Goal: Task Accomplishment & Management: Manage account settings

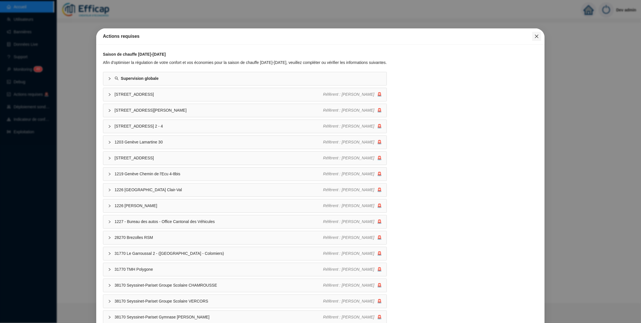
click at [535, 35] on icon "close" at bounding box center [537, 36] width 5 height 5
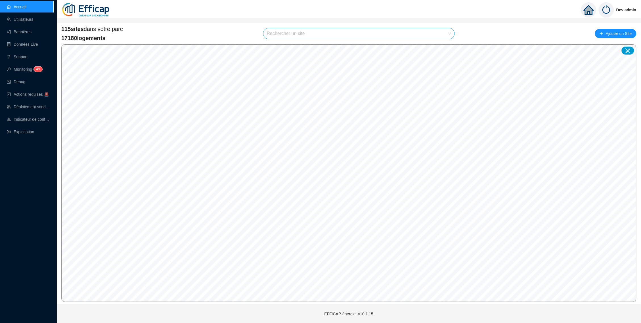
click at [375, 30] on input "search" at bounding box center [356, 33] width 179 height 11
type input "orient"
click at [441, 43] on div at bounding box center [444, 47] width 13 height 9
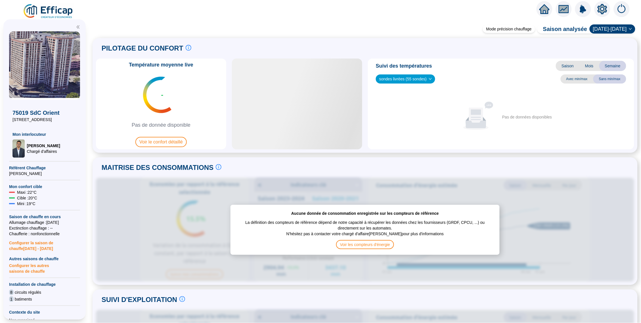
click at [601, 11] on icon "setting" at bounding box center [603, 8] width 10 height 9
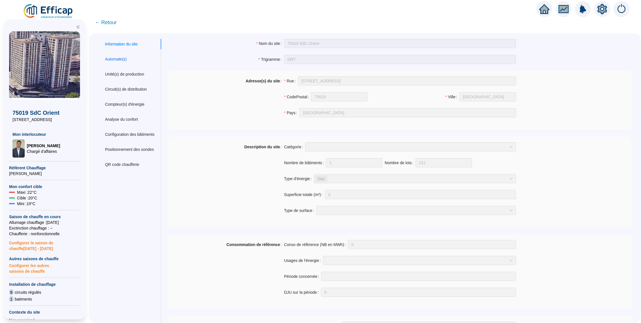
click at [124, 60] on div "Automate(s)" at bounding box center [116, 59] width 22 height 6
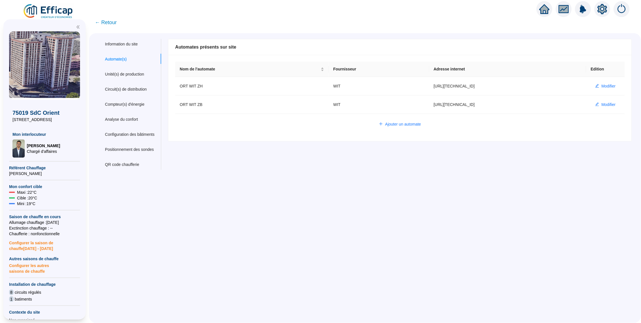
click at [107, 18] on span "← Retour" at bounding box center [106, 22] width 22 height 8
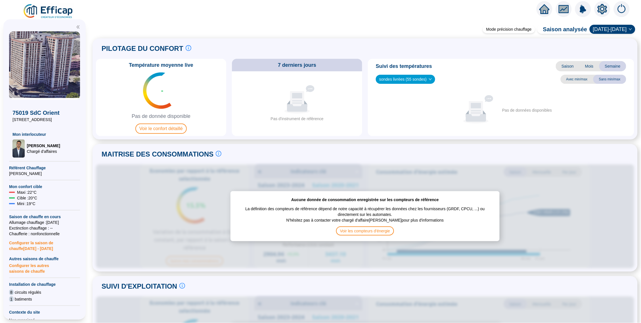
click at [32, 13] on img at bounding box center [48, 11] width 51 height 16
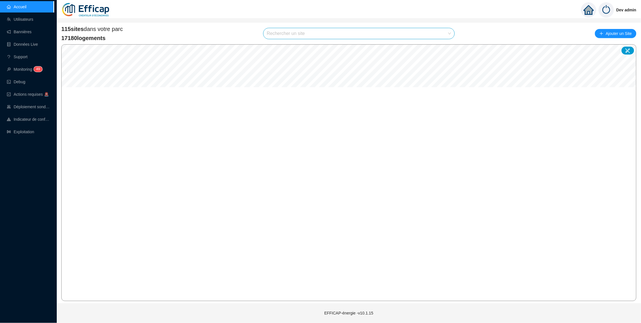
click at [365, 26] on div "115 sites dans votre parc 17180 logements Rechercher un site Ajouter un Site" at bounding box center [348, 33] width 575 height 17
click at [366, 32] on input "search" at bounding box center [356, 33] width 179 height 11
type input "occident"
click at [445, 46] on icon at bounding box center [444, 47] width 4 height 4
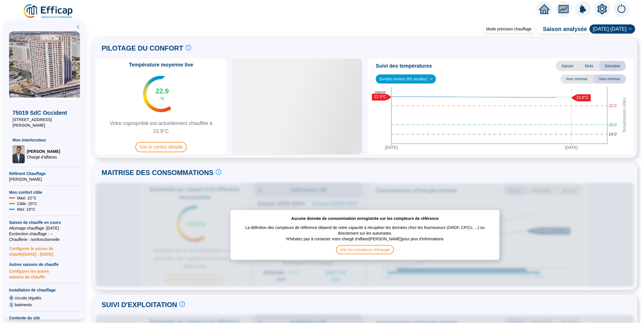
click at [599, 6] on icon "setting" at bounding box center [603, 9] width 10 height 10
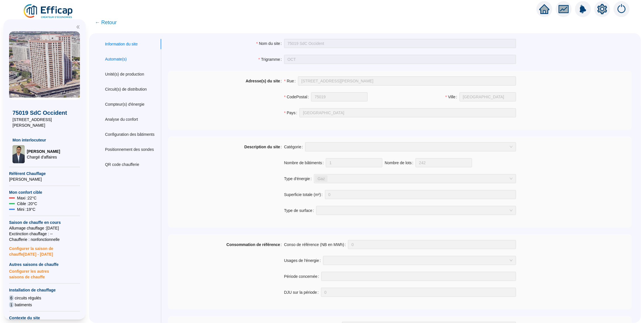
click at [122, 58] on div "Automate(s)" at bounding box center [116, 59] width 22 height 6
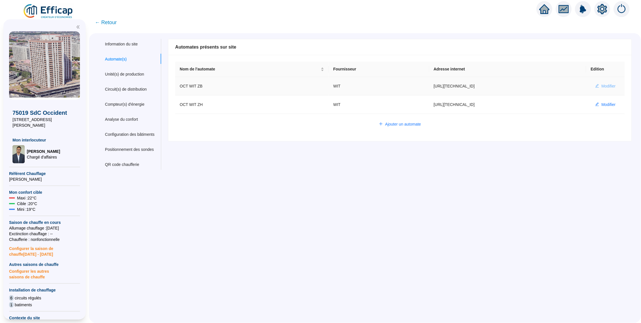
click at [602, 85] on span "Modifier" at bounding box center [609, 86] width 14 height 6
type input "OCT WIT ZB"
type input "http://10.0.132.2:8080/aful-sst3-occident-zb"
type input "66D322DAF5283979"
type input "571150"
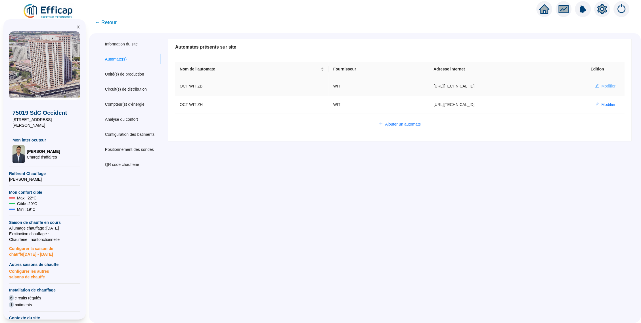
type input "571296"
type input "571353"
type input "571410"
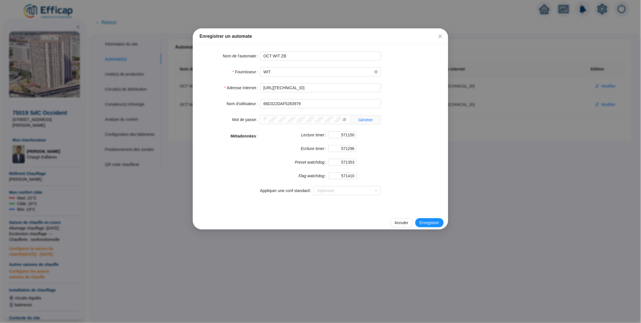
click at [554, 141] on div "Enregistrer un automate Nom de l'automate OCT WIT ZB Fournisseur WIT Adresse In…" at bounding box center [320, 161] width 641 height 323
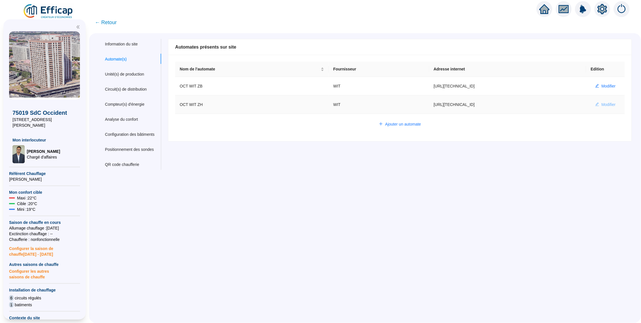
click at [595, 106] on button "Modifier" at bounding box center [606, 104] width 30 height 9
type input "OCT WIT ZH"
type input "http://10.0.132.2:8080/aful-sst4-occident-zh"
type input "admin-efficap"
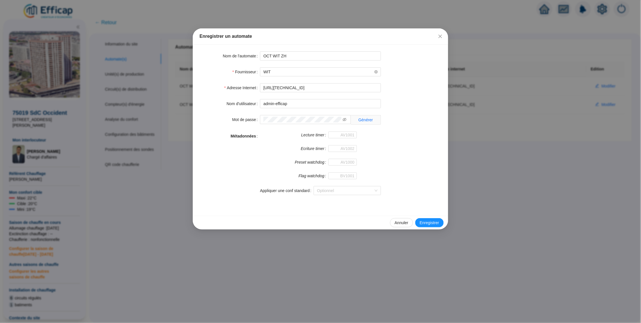
click at [507, 149] on div "Enregistrer un automate Nom de l'automate OCT WIT ZH Fournisseur WIT Adresse In…" at bounding box center [320, 161] width 641 height 323
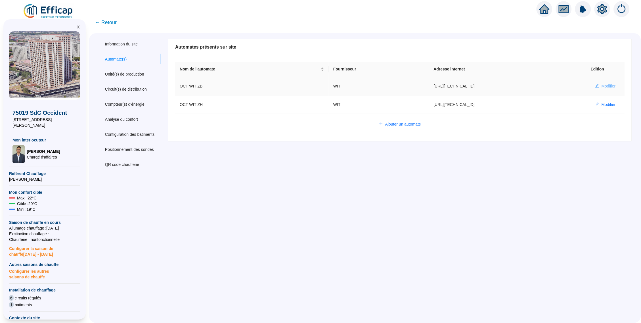
click at [602, 83] on span "Modifier" at bounding box center [609, 86] width 14 height 6
type input "OCT WIT ZB"
type input "http://10.0.132.2:8080/aful-sst3-occident-zb"
type input "66D322DAF5283979"
type input "571150"
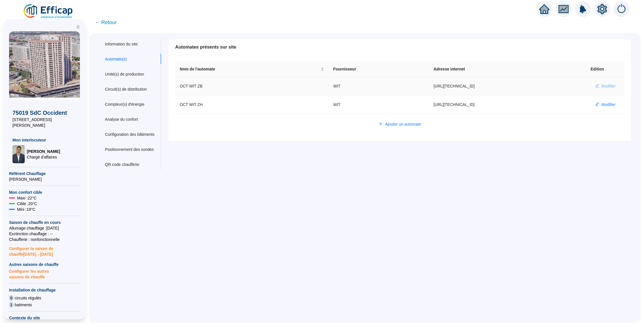
type input "571296"
type input "571353"
type input "571410"
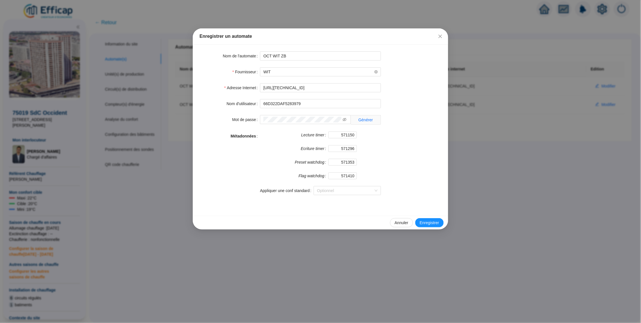
click at [476, 145] on div "Enregistrer un automate Nom de l'automate OCT WIT ZB Fournisseur WIT Adresse In…" at bounding box center [320, 161] width 641 height 323
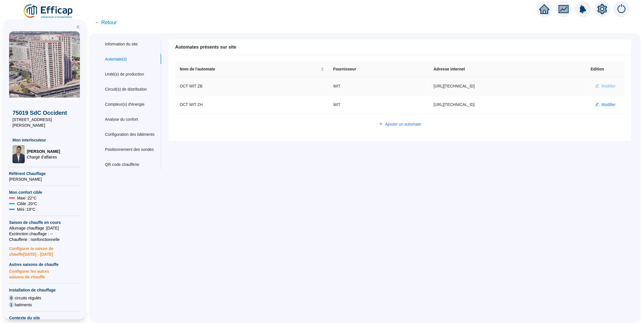
click at [603, 86] on span "Modifier" at bounding box center [609, 86] width 14 height 6
type input "OCT WIT ZB"
type input "http://10.0.132.2:8080/aful-sst3-occident-zb"
type input "66D322DAF5283979"
type input "571150"
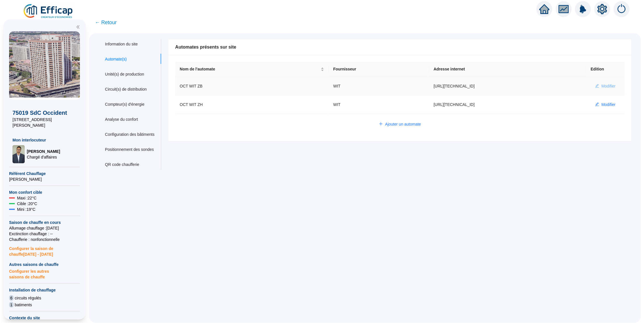
type input "571296"
type input "571353"
type input "571410"
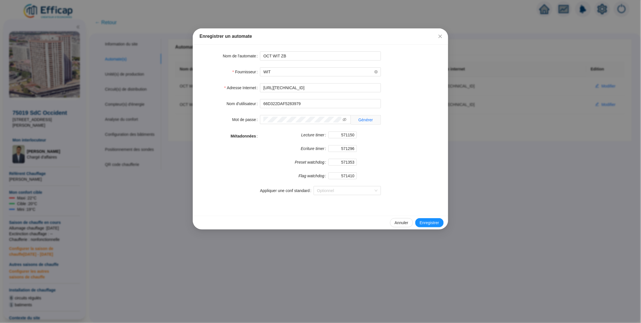
click at [231, 193] on div "Métadonnées" at bounding box center [230, 166] width 60 height 70
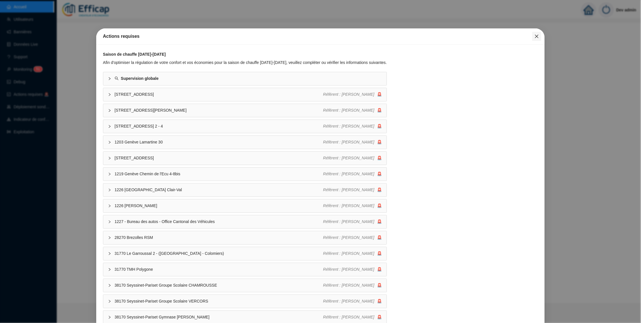
click at [532, 35] on span "Fermer" at bounding box center [536, 36] width 9 height 5
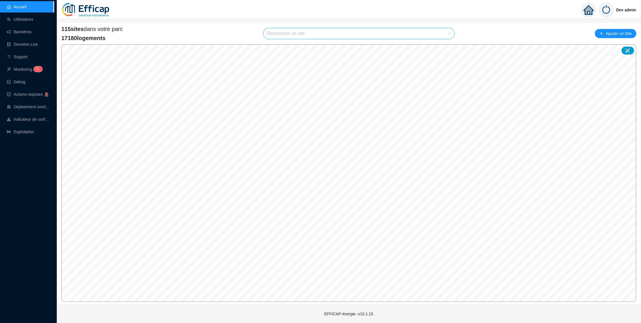
click at [376, 36] on input "search" at bounding box center [356, 33] width 179 height 11
type input "orient"
click at [441, 44] on div at bounding box center [444, 47] width 13 height 9
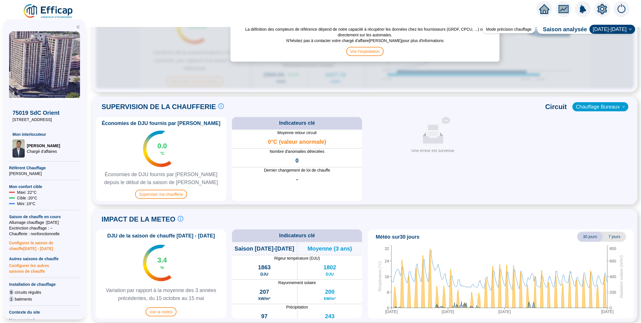
scroll to position [311, 0]
click at [601, 9] on icon "setting" at bounding box center [603, 8] width 10 height 9
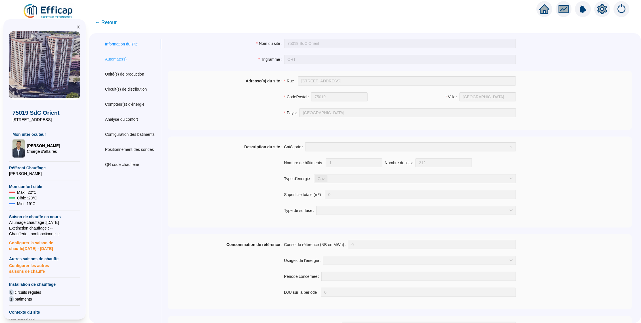
click at [123, 62] on div "Automate(s)" at bounding box center [129, 59] width 63 height 11
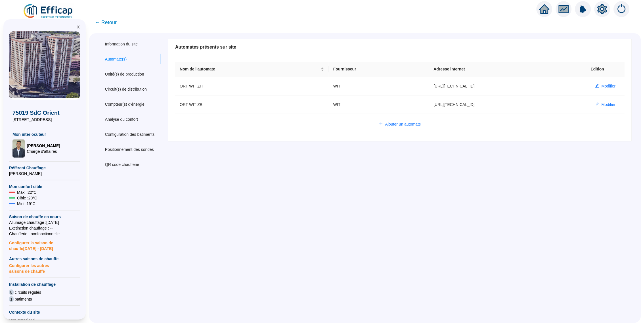
click at [105, 20] on span "← Retour" at bounding box center [106, 22] width 22 height 8
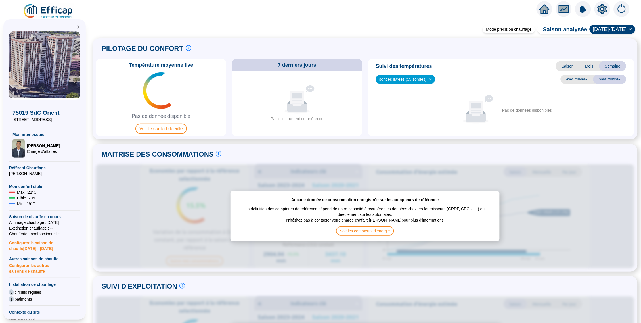
click at [601, 8] on icon "setting" at bounding box center [603, 9] width 4 height 4
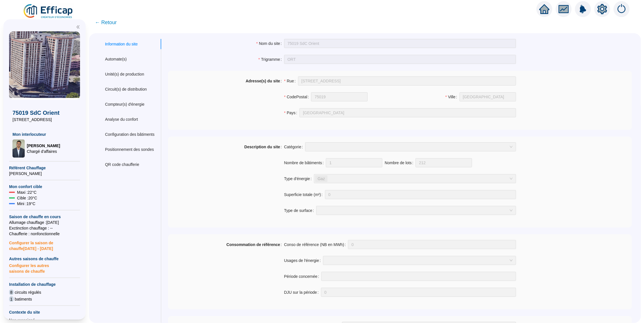
click at [50, 14] on img at bounding box center [48, 11] width 51 height 16
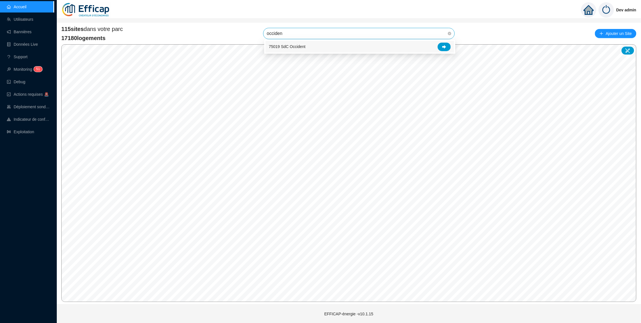
type input "occident"
click at [443, 45] on icon at bounding box center [444, 47] width 4 height 4
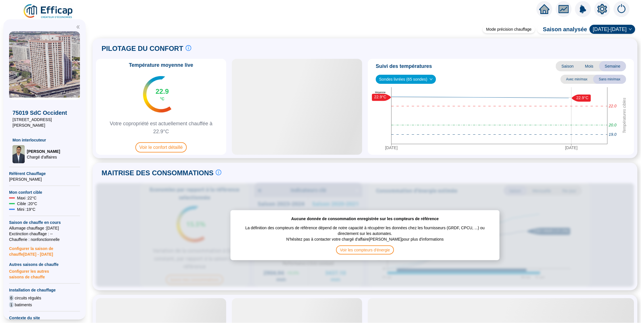
click at [601, 8] on icon "setting" at bounding box center [603, 9] width 4 height 4
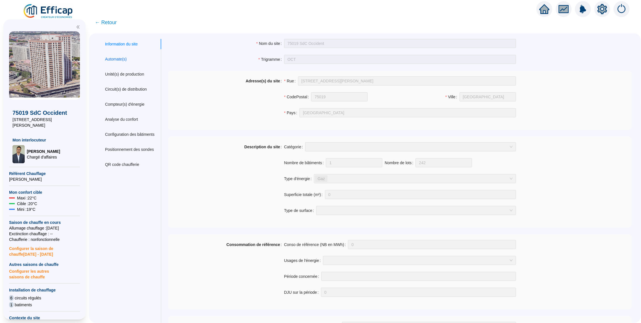
click at [127, 61] on div "Automate(s)" at bounding box center [116, 59] width 22 height 6
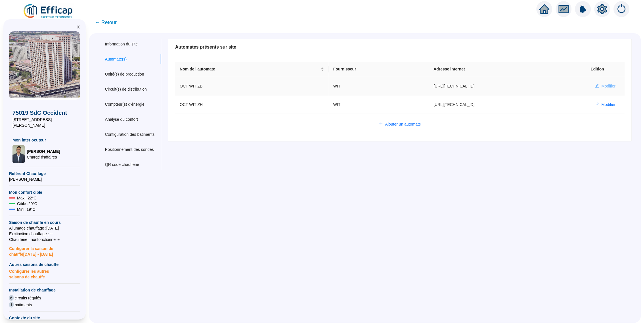
click at [602, 86] on span "Modifier" at bounding box center [609, 86] width 14 height 6
type input "OCT WIT ZB"
type input "http://10.0.132.2:8080/aful-sst3-occident-zb"
type input "66D322DAF5283979"
type input "571150"
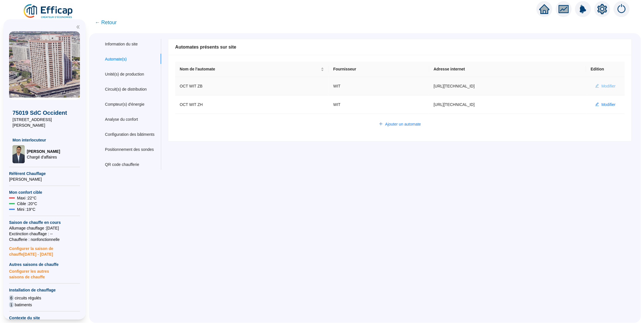
type input "571296"
type input "571353"
type input "571410"
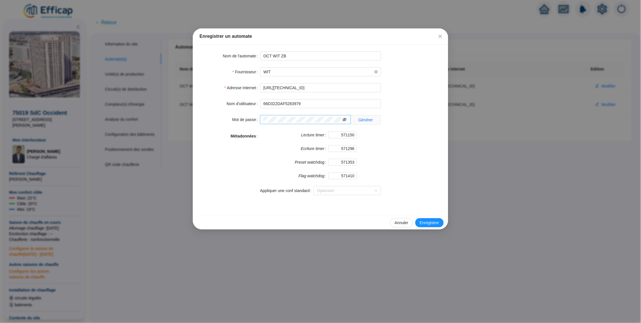
click at [345, 121] on icon "eye-invisible" at bounding box center [345, 120] width 4 height 4
type input "http://10.132.0.2:8080/aful-sst3-occident-zb"
click at [432, 223] on span "Enregistrer" at bounding box center [429, 223] width 19 height 6
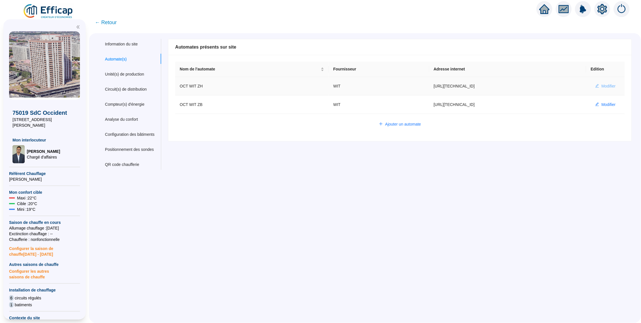
click at [609, 83] on span "Modifier" at bounding box center [609, 86] width 14 height 6
type input "OCT WIT ZH"
type input "http://10.0.132.2:8080/aful-sst4-occident-zh"
type input "admin-efficap"
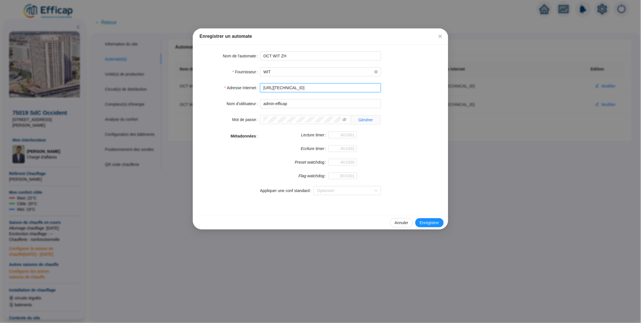
type input "http://10.132.0.2:8080/aful-sst4-occident-zh"
click at [287, 109] on form "Nom de l'automate OCT WIT ZH Fournisseur WIT Adresse Internet http://10.132.0.2…" at bounding box center [321, 126] width 242 height 150
click at [288, 105] on input "admin-efficap" at bounding box center [320, 103] width 121 height 9
paste input "66D322DAF5283979"
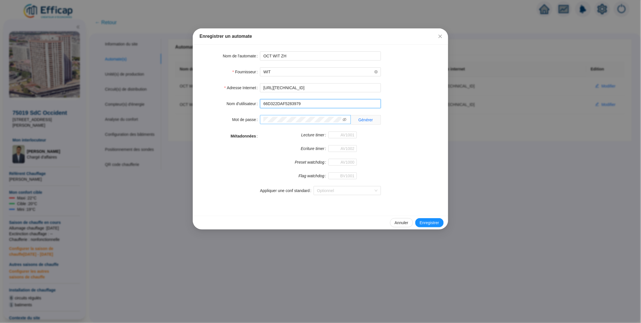
type input "66D322DAF5283979"
click at [421, 221] on span "Enregistrer" at bounding box center [429, 223] width 19 height 6
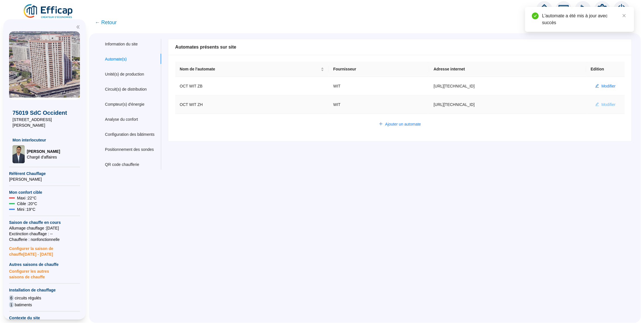
click at [602, 106] on span "Modifier" at bounding box center [609, 105] width 14 height 6
type input "OCT WIT ZH"
type input "http://10.132.0.2:8080/aful-sst4-occident-zh"
type input "66D322DAF5283979"
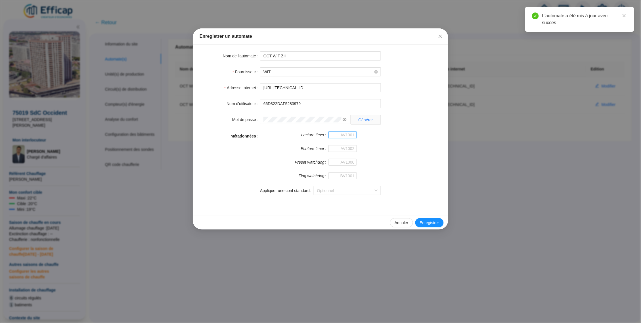
click at [350, 134] on input "Lecture timer" at bounding box center [343, 134] width 28 height 7
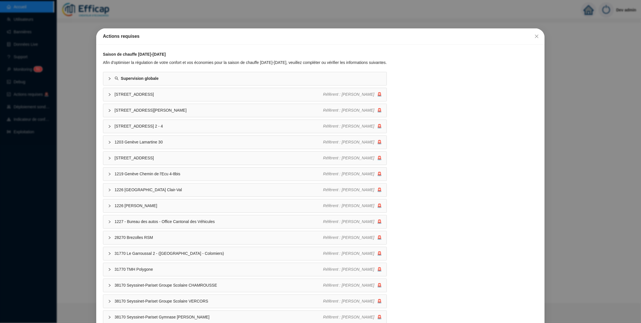
click at [65, 127] on div "Actions requises Saison de chauffe [DATE]-[DATE] Afin d'optimiser la régulation…" at bounding box center [320, 161] width 641 height 323
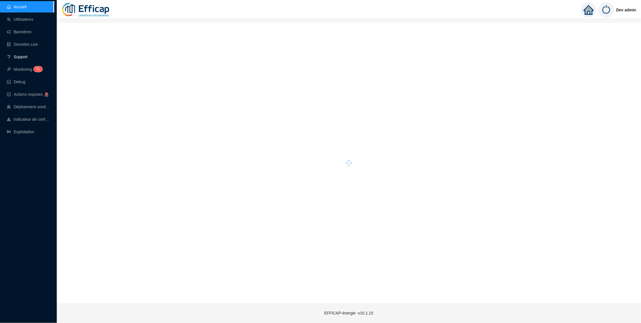
click at [27, 59] on link "Support" at bounding box center [17, 57] width 21 height 5
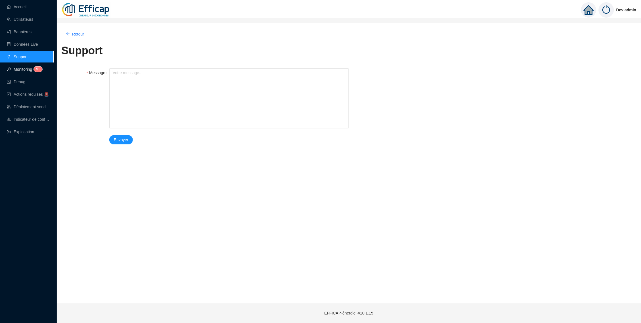
click at [31, 70] on link "Monitoring 5 1" at bounding box center [24, 69] width 34 height 5
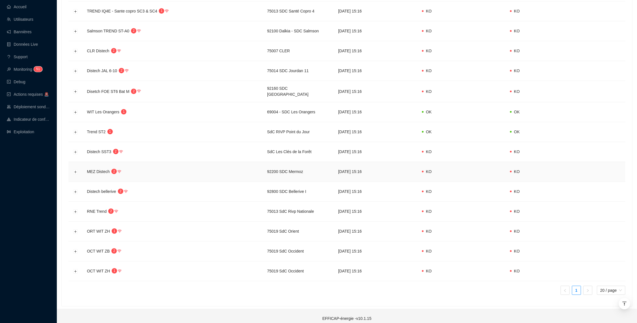
scroll to position [149, 0]
click at [75, 250] on button "Développer la ligne" at bounding box center [75, 252] width 5 height 5
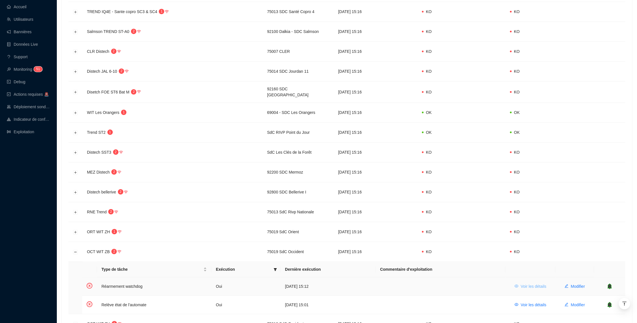
click at [531, 283] on span "Voir les détails" at bounding box center [533, 286] width 26 height 6
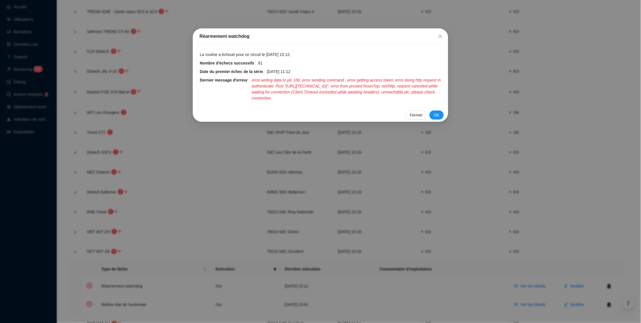
click at [472, 275] on div "Réarmement watchdog La routine a échoué pour ce circuit le [DATE] 15:12. Nombre…" at bounding box center [320, 161] width 641 height 323
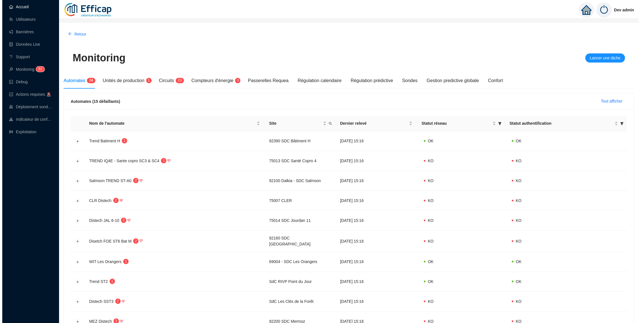
scroll to position [0, 0]
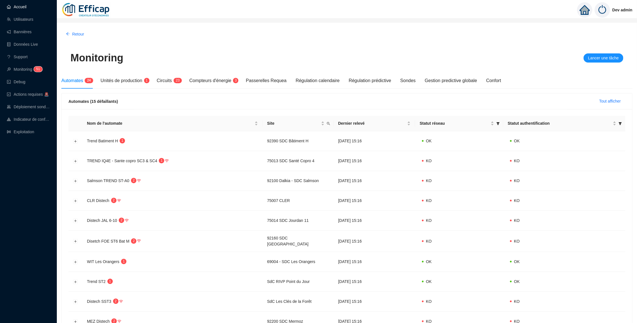
click at [26, 9] on link "Accueil" at bounding box center [17, 7] width 20 height 5
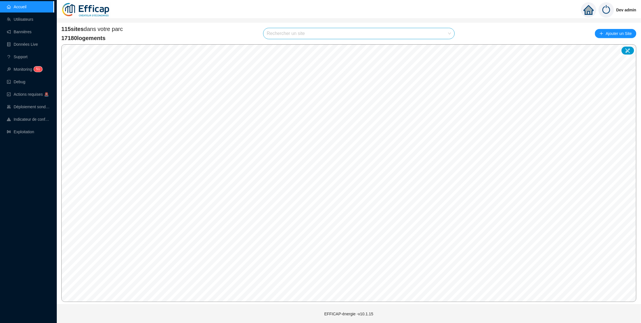
click at [344, 33] on input "search" at bounding box center [356, 33] width 179 height 11
type input "orient"
click at [444, 46] on icon at bounding box center [444, 47] width 4 height 4
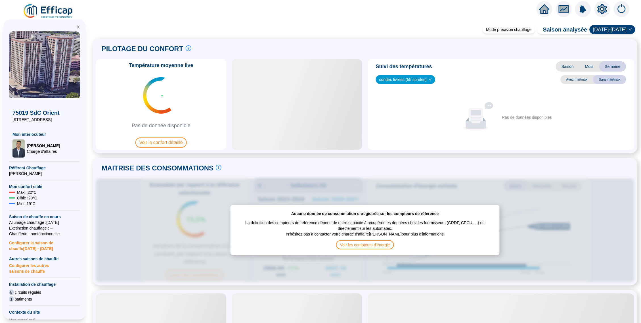
click at [601, 8] on icon "setting" at bounding box center [603, 8] width 10 height 9
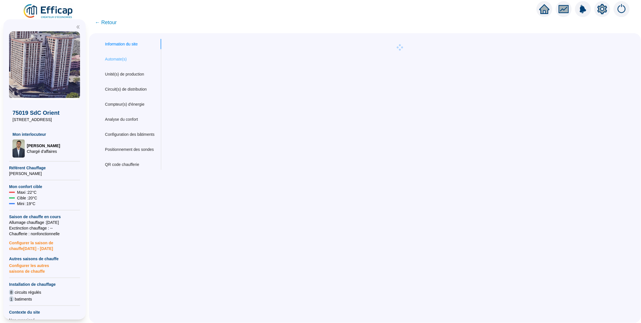
click at [118, 62] on div "Automate(s)" at bounding box center [129, 59] width 63 height 11
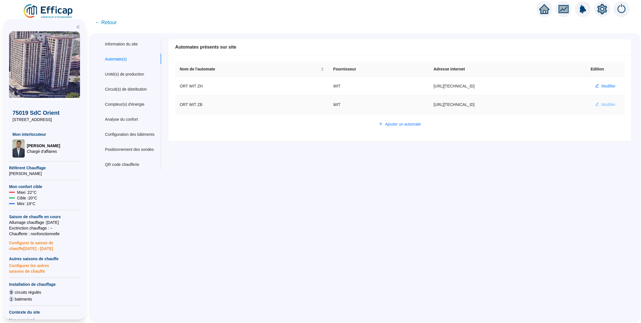
click at [594, 103] on button "Modifier" at bounding box center [606, 104] width 30 height 9
type input "ORT WIT ZB"
type input "[URL][TECHNICAL_ID]"
type input "66D322DAF5283979"
type input "573188"
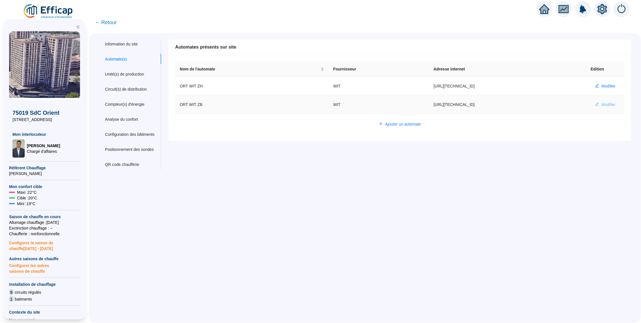
type input "573334"
type input "573391"
type input "573448"
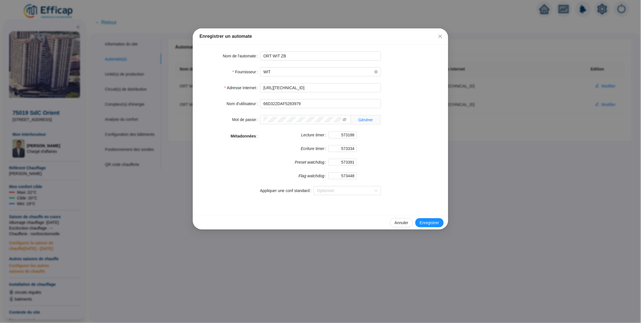
click at [556, 107] on div "Enregistrer un automate Nom de l'automate ORT WIT ZB Fournisseur WIT Adresse In…" at bounding box center [320, 161] width 641 height 323
